Goal: Transaction & Acquisition: Download file/media

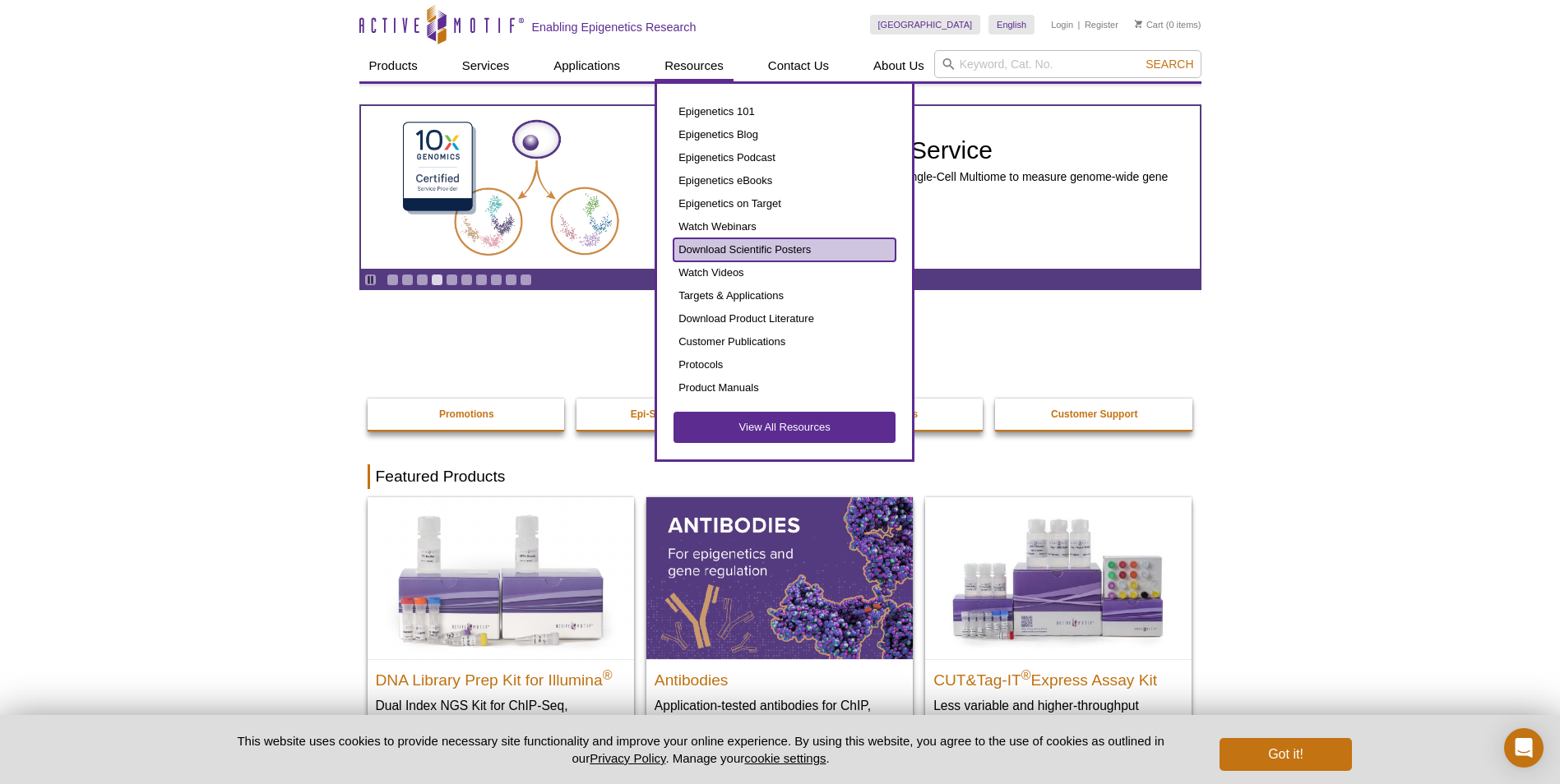
click at [720, 247] on link "Download Scientific Posters" at bounding box center [784, 250] width 222 height 23
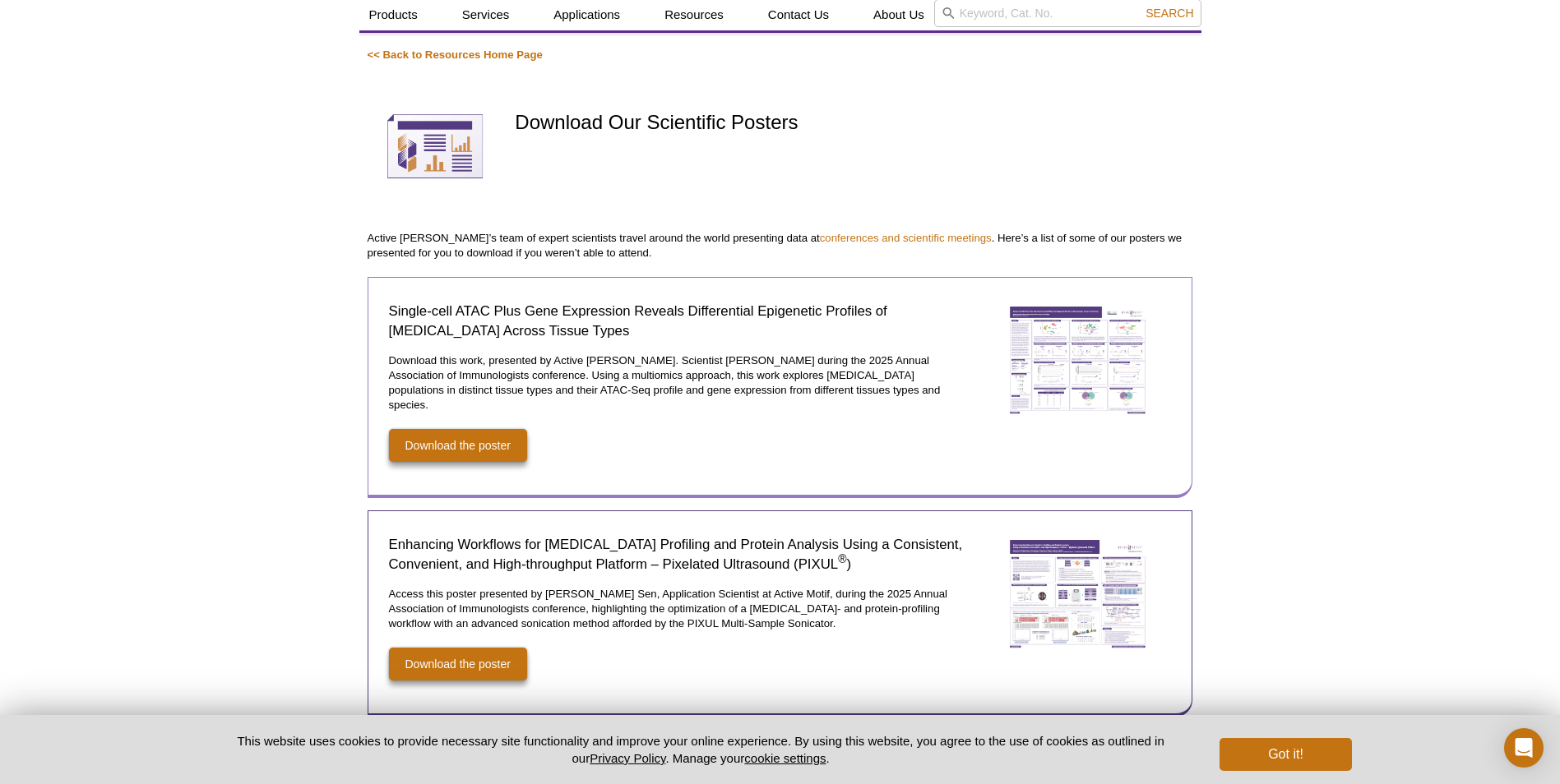
scroll to position [58, 0]
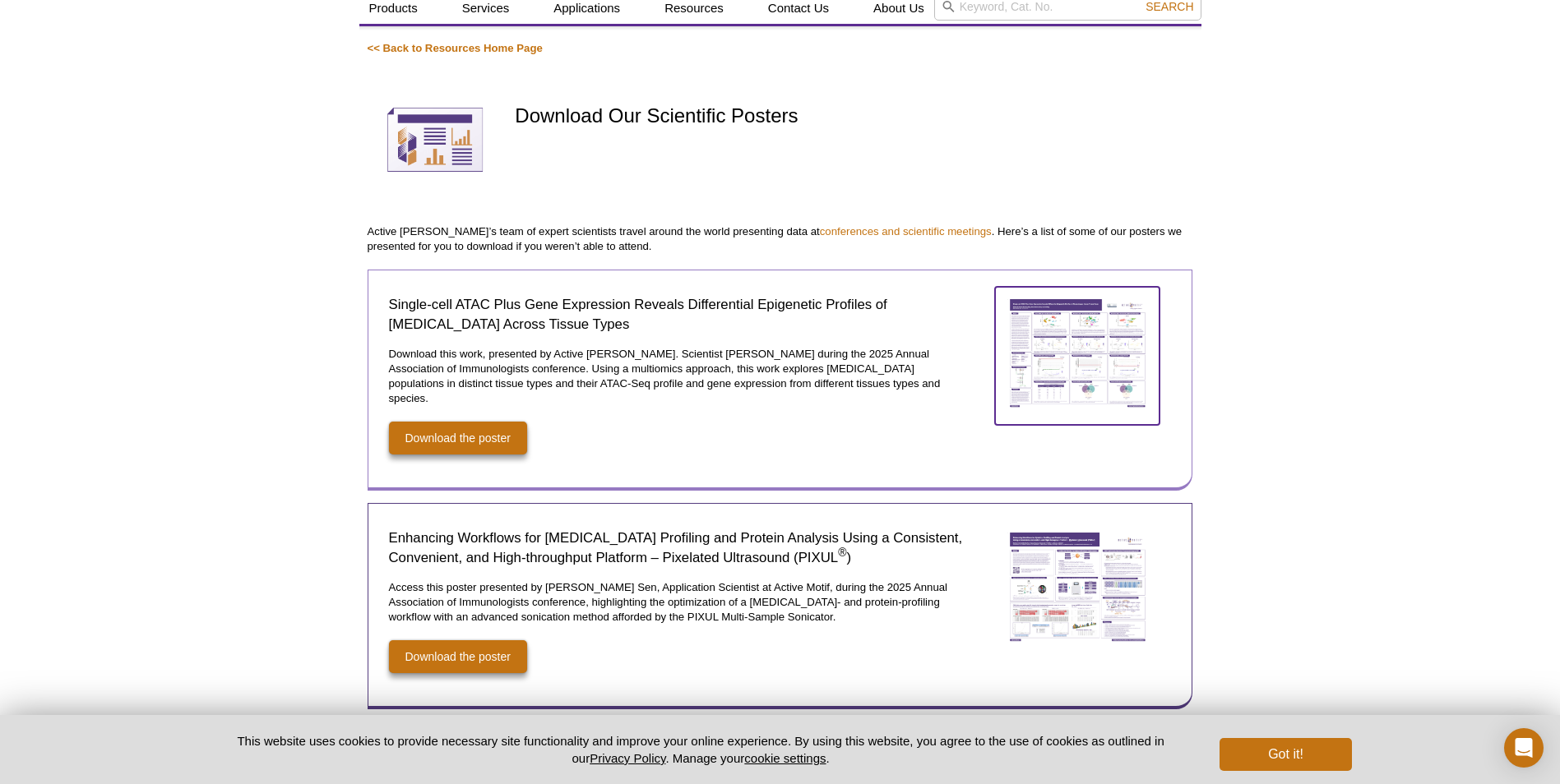
click at [1104, 353] on img at bounding box center [1076, 354] width 165 height 134
